Goal: Task Accomplishment & Management: Manage account settings

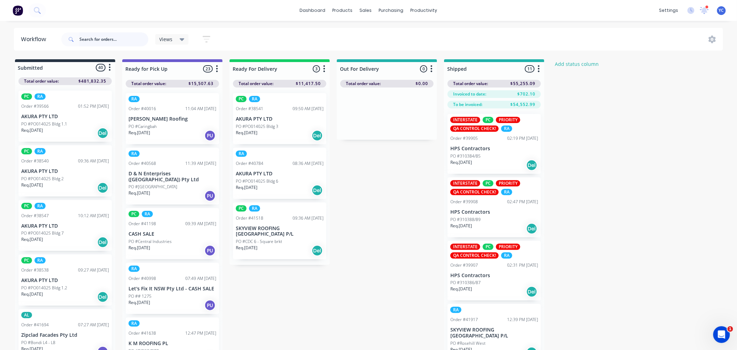
click at [106, 43] on input "text" at bounding box center [113, 39] width 69 height 14
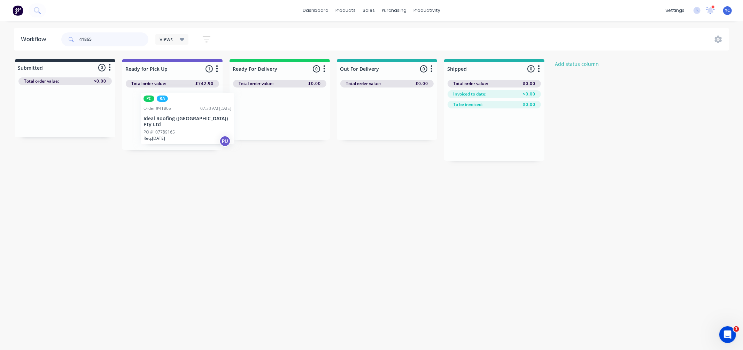
drag, startPoint x: 153, startPoint y: 119, endPoint x: 159, endPoint y: 115, distance: 6.3
click at [160, 116] on div "PC RA Order #41865 07:30 AM [DATE] Ideal Roofing ([GEOGRAPHIC_DATA]) Pty Ltd PO…" at bounding box center [172, 118] width 100 height 62
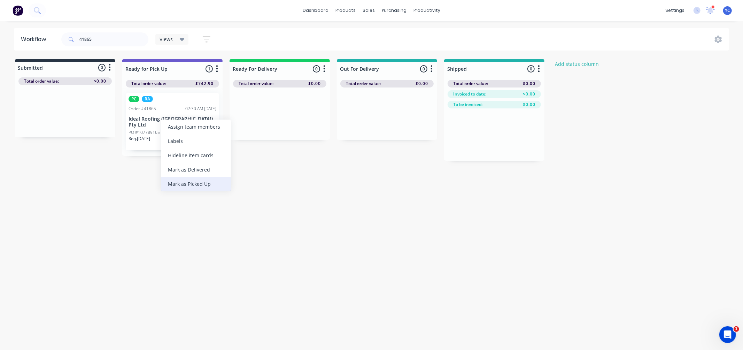
click at [199, 186] on div "Mark as Picked Up" at bounding box center [196, 184] width 70 height 14
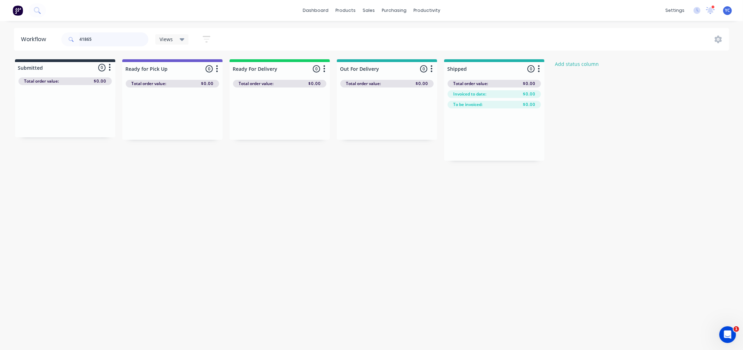
click at [116, 42] on input "41865" at bounding box center [113, 39] width 69 height 14
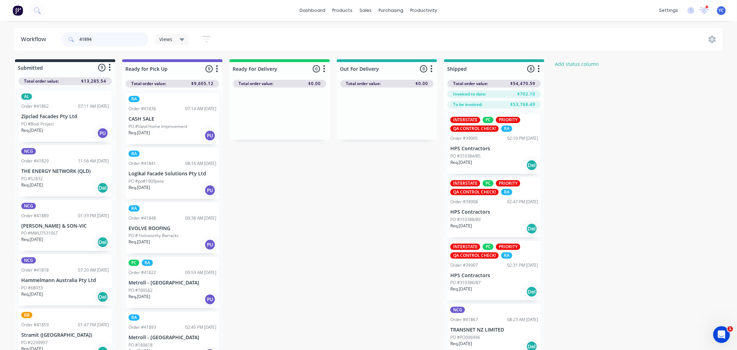
type input "41894"
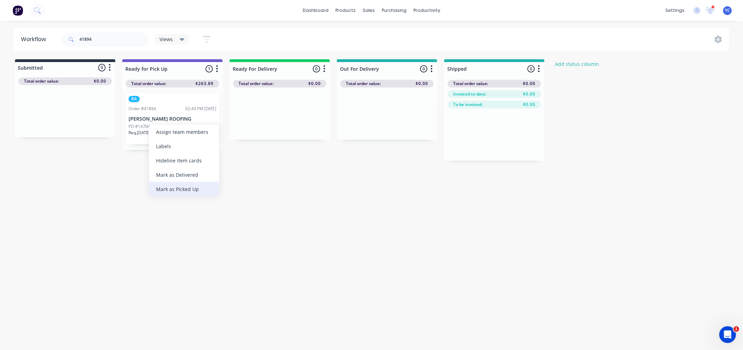
click at [179, 186] on div "Mark as Picked Up" at bounding box center [184, 189] width 70 height 14
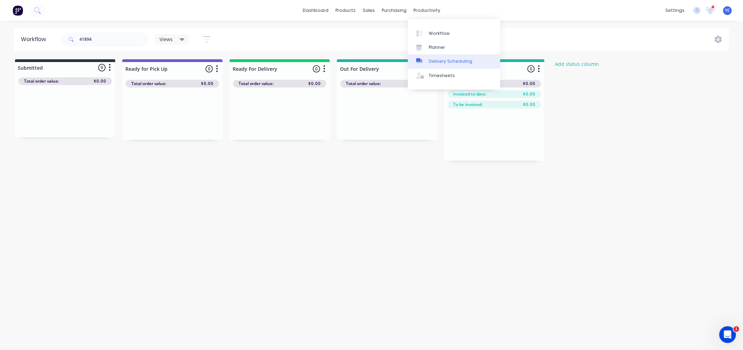
click at [431, 65] on link "Delivery Scheduling" at bounding box center [454, 61] width 92 height 14
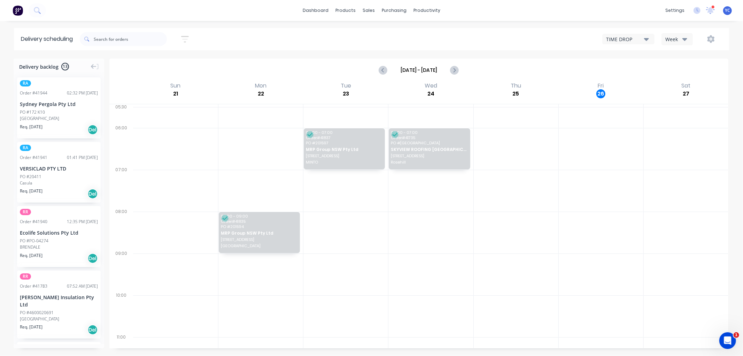
click at [680, 33] on div "TIME DROP Week" at bounding box center [560, 39] width 325 height 13
click at [675, 37] on div "Week" at bounding box center [676, 39] width 20 height 7
click at [676, 70] on div "Vehicle" at bounding box center [696, 71] width 69 height 14
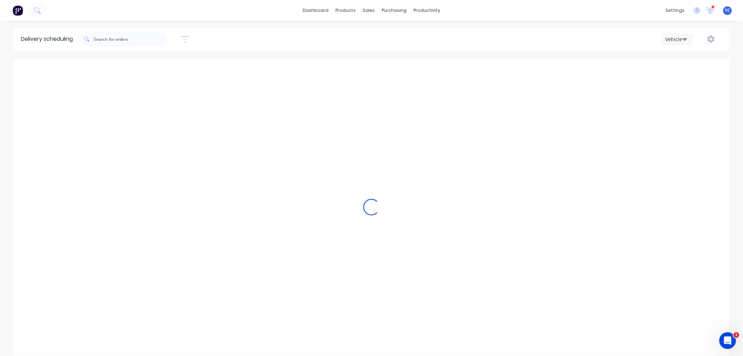
scroll to position [0, 0]
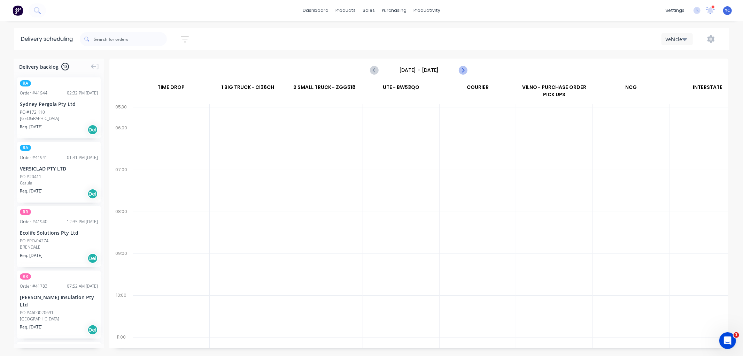
click at [467, 71] on icon "Next page" at bounding box center [463, 70] width 8 height 8
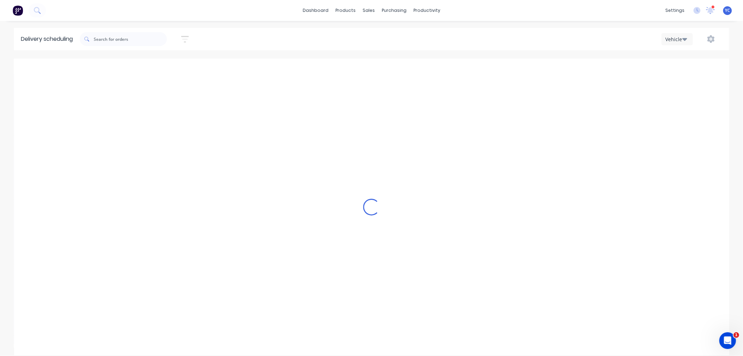
click at [467, 71] on icon "Next page" at bounding box center [463, 70] width 8 height 8
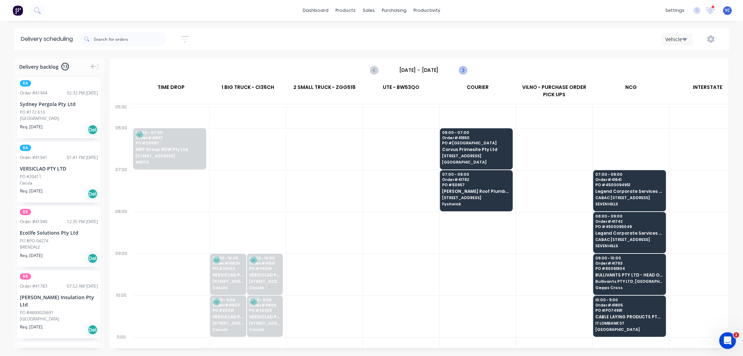
click at [467, 71] on icon "Next page" at bounding box center [463, 70] width 8 height 8
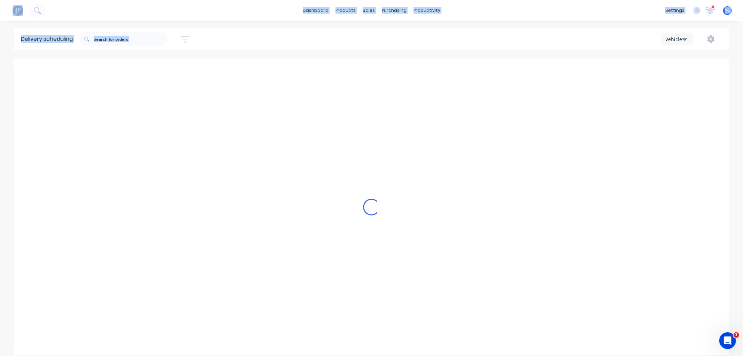
click at [467, 71] on div "Loading..." at bounding box center [371, 207] width 715 height 297
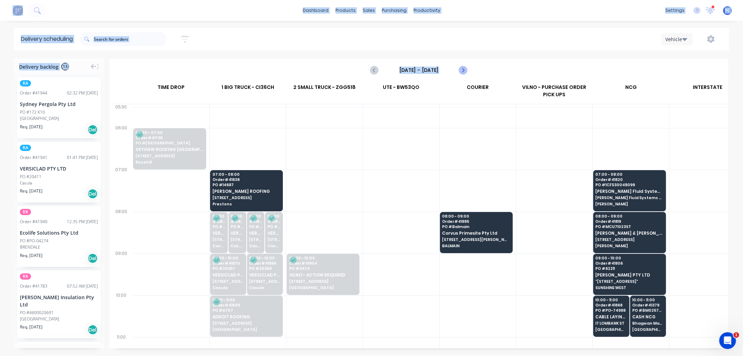
click at [467, 71] on icon "Next page" at bounding box center [463, 70] width 8 height 8
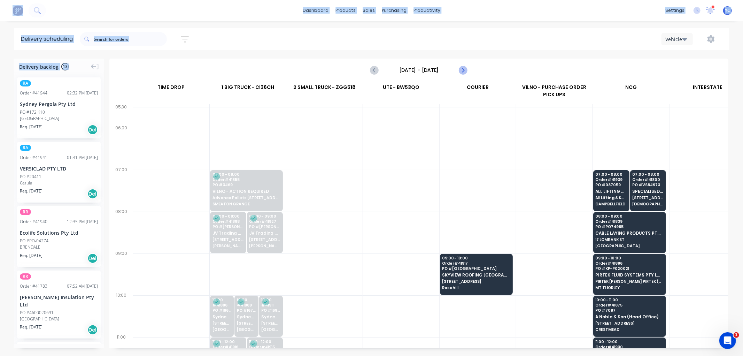
click at [467, 71] on icon "Next page" at bounding box center [463, 70] width 8 height 8
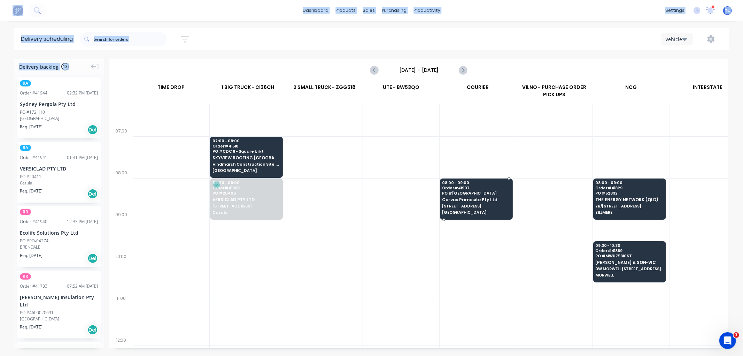
scroll to position [39, 0]
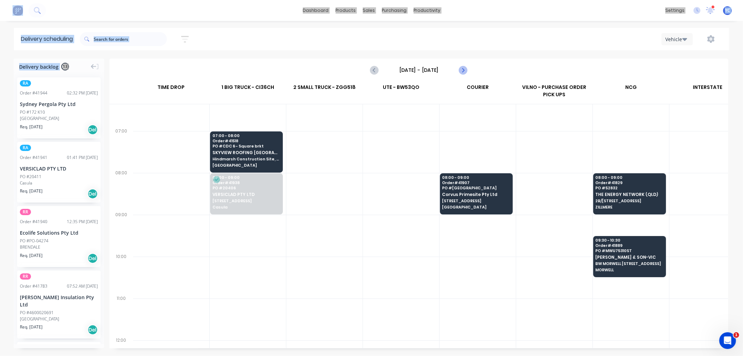
click at [462, 70] on icon "Next page" at bounding box center [463, 70] width 8 height 8
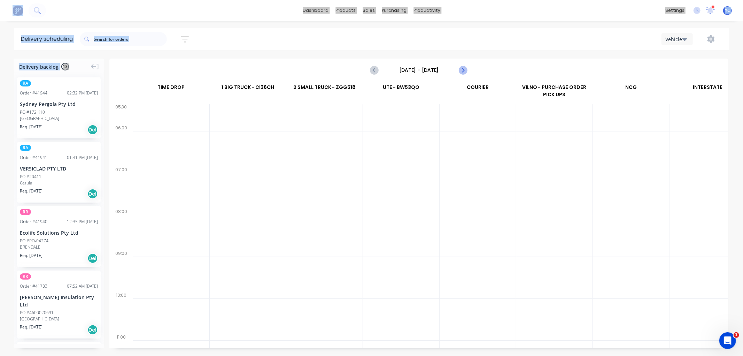
click at [462, 70] on icon "Next page" at bounding box center [463, 70] width 8 height 8
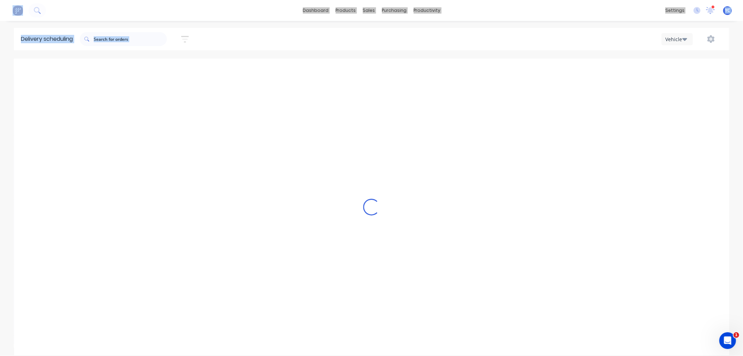
type input "[DATE] - [DATE]"
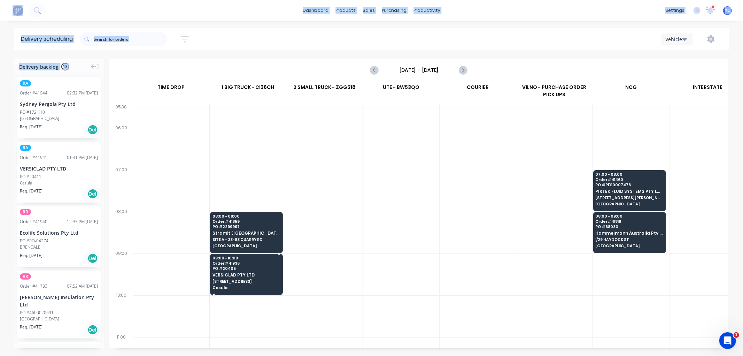
click at [269, 265] on span "Order # 41936" at bounding box center [247, 263] width 68 height 4
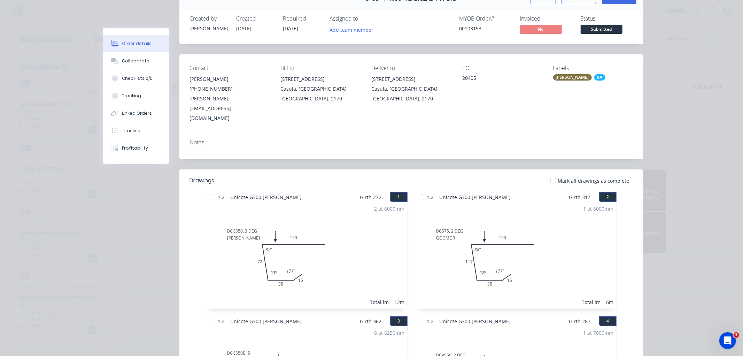
scroll to position [0, 0]
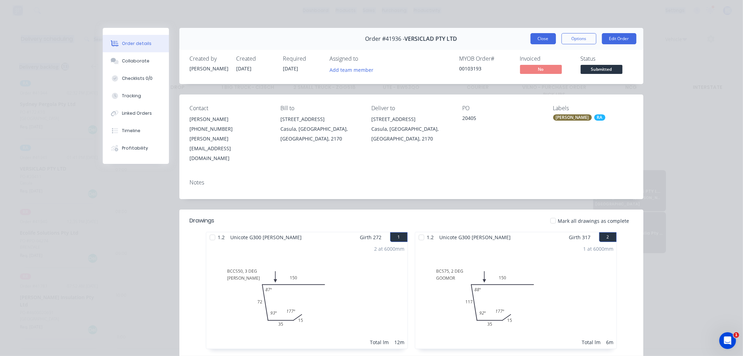
click at [532, 34] on button "Close" at bounding box center [543, 38] width 25 height 11
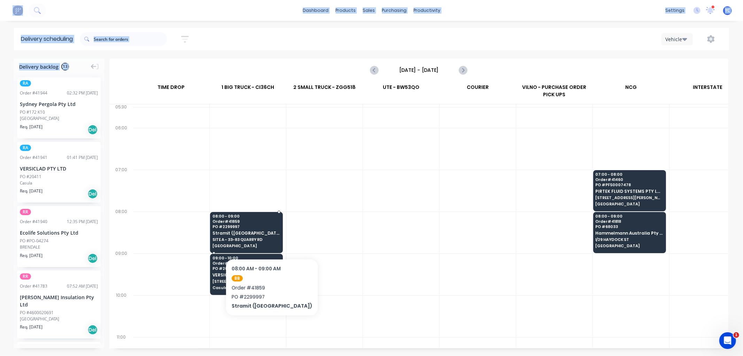
click at [256, 237] on span "SITE A - 33-83 QUARRY RD" at bounding box center [247, 239] width 68 height 4
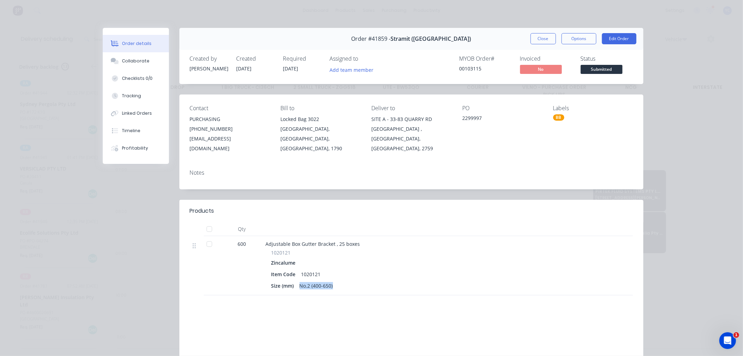
drag, startPoint x: 298, startPoint y: 278, endPoint x: 332, endPoint y: 279, distance: 34.2
click at [332, 281] on div "No.2 (400-650)" at bounding box center [316, 286] width 39 height 10
click at [540, 42] on button "Close" at bounding box center [543, 38] width 25 height 11
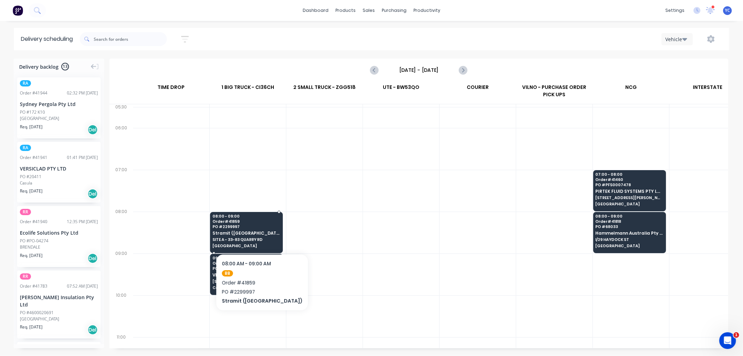
click at [240, 235] on span "Stramit ([GEOGRAPHIC_DATA])" at bounding box center [247, 233] width 68 height 5
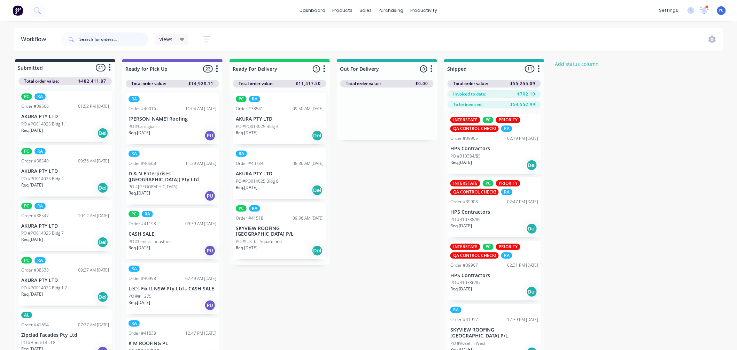
click at [117, 39] on input "text" at bounding box center [113, 39] width 69 height 14
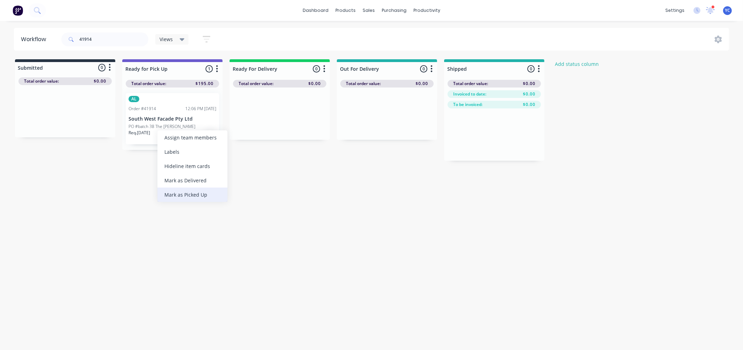
click at [185, 192] on div "Mark as Picked Up" at bounding box center [193, 194] width 70 height 14
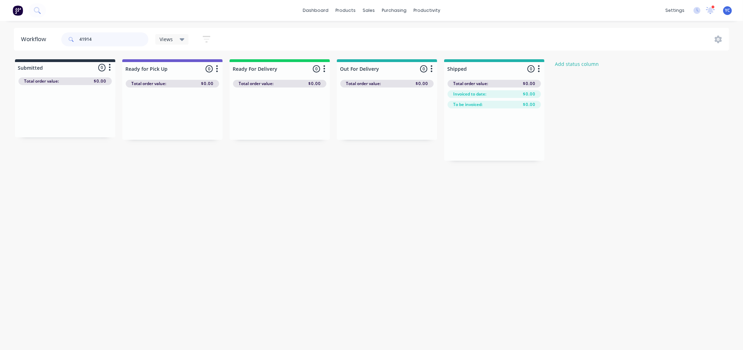
click at [109, 40] on input "41914" at bounding box center [113, 39] width 69 height 14
type input "41772"
drag, startPoint x: 59, startPoint y: 119, endPoint x: 161, endPoint y: 118, distance: 101.7
click at [161, 118] on div "Submitted 1 Status colour #273444 hex #273444 Save Cancel Summaries Total order…" at bounding box center [374, 109] width 758 height 101
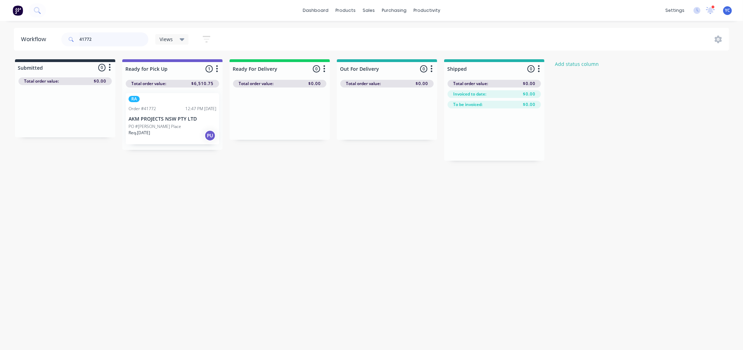
click at [110, 38] on input "41772" at bounding box center [113, 39] width 69 height 14
click at [110, 40] on input "41772" at bounding box center [113, 39] width 69 height 14
type input "41935"
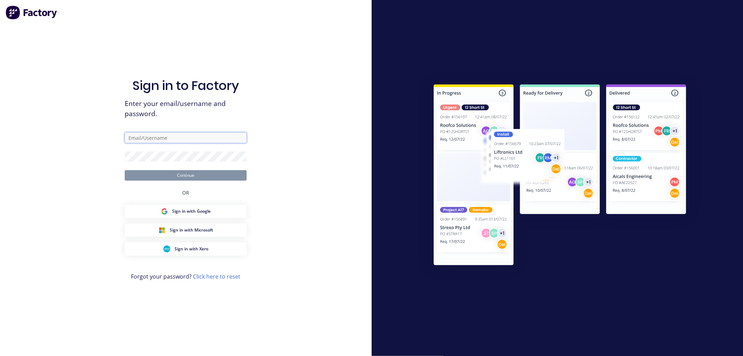
type input "warehouse@vilno.com.au"
click at [172, 175] on button "Continue" at bounding box center [186, 175] width 122 height 10
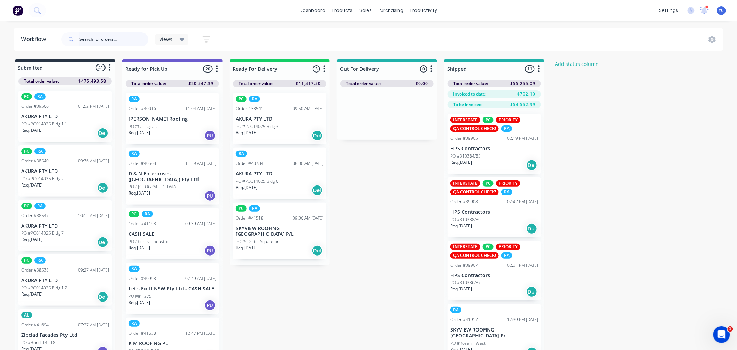
click at [136, 36] on input "text" at bounding box center [113, 39] width 69 height 14
type input "41935"
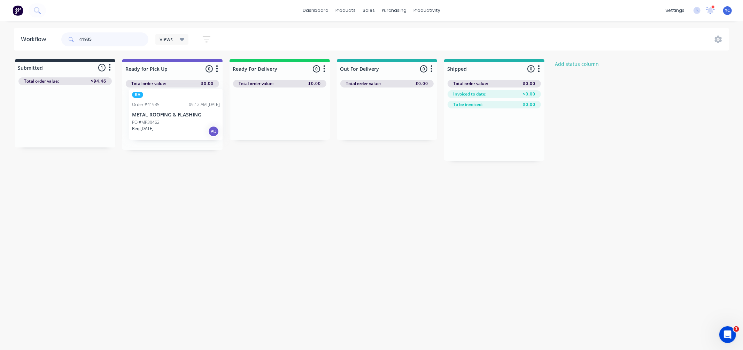
drag, startPoint x: 76, startPoint y: 120, endPoint x: 190, endPoint y: 120, distance: 114.6
click at [187, 118] on div "Submitted 1 Status colour #273444 hex #273444 Save Cancel Summaries Total order…" at bounding box center [374, 109] width 758 height 101
